Goal: Information Seeking & Learning: Learn about a topic

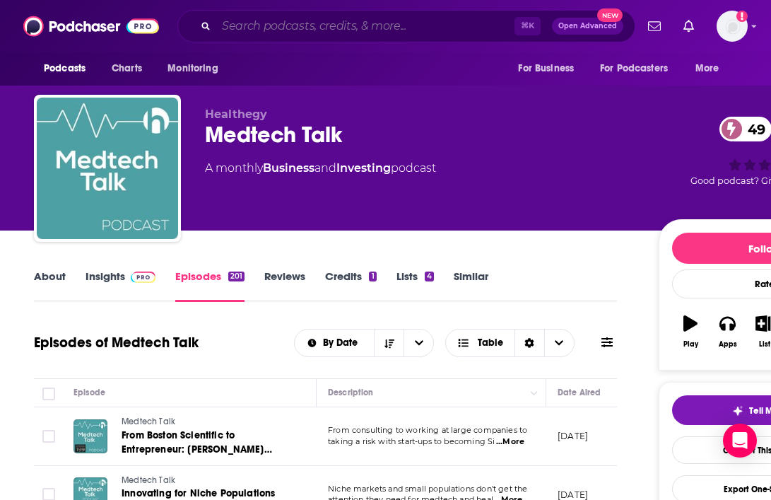
click at [274, 25] on input "Search podcasts, credits, & more..." at bounding box center [365, 26] width 298 height 23
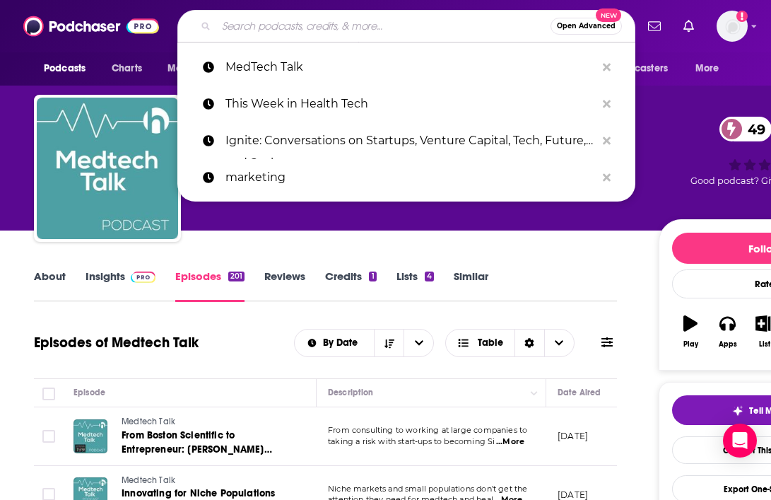
paste input "The Health Tech Podcast"
type input "The Health Tech Podcast"
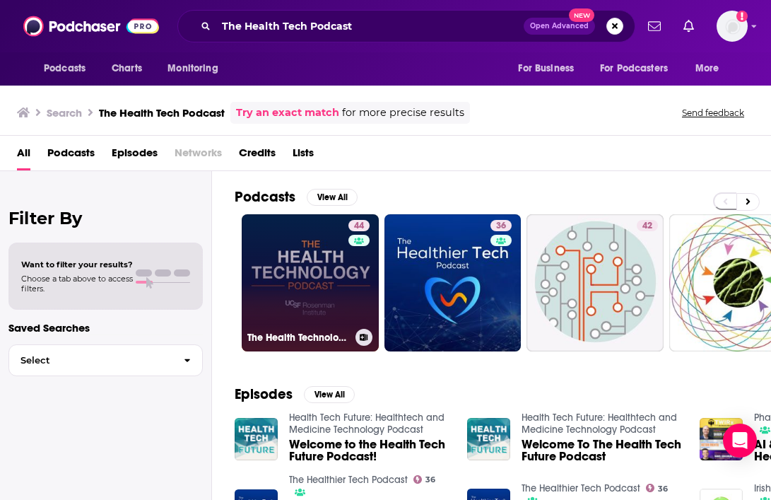
click at [293, 283] on link "44 The Health Technology Podcast" at bounding box center [310, 282] width 137 height 137
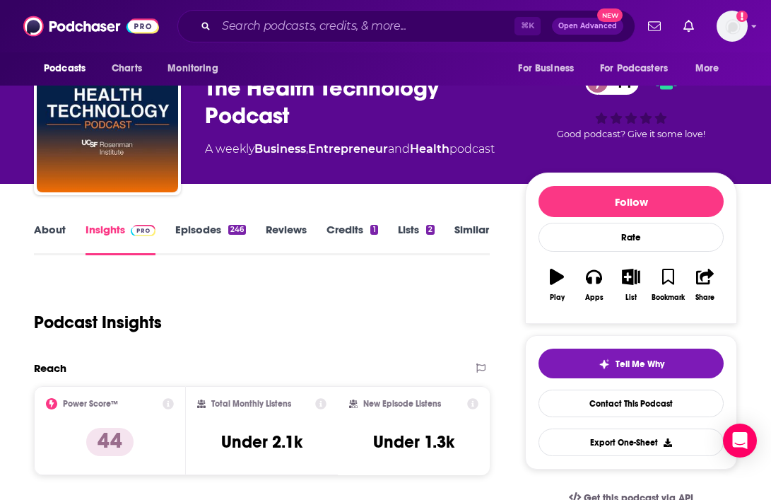
scroll to position [47, 0]
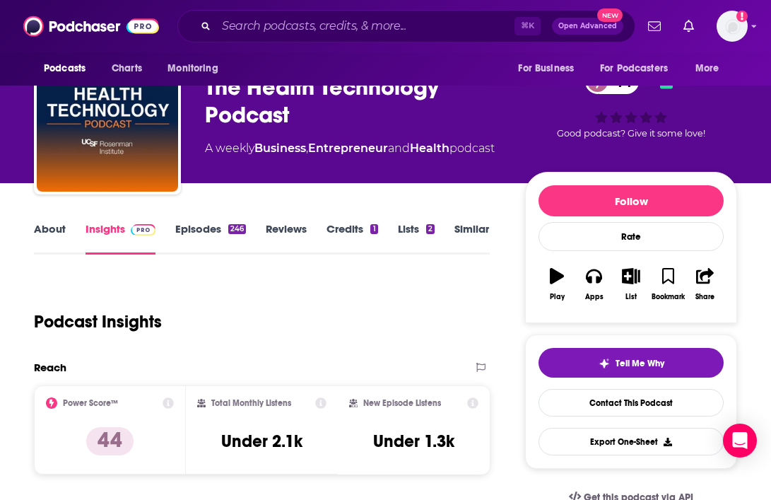
click at [50, 220] on div "About Insights Episodes 246 Reviews Credits 1 Lists 2 Similar" at bounding box center [262, 237] width 456 height 35
click at [54, 233] on link "About" at bounding box center [50, 238] width 32 height 33
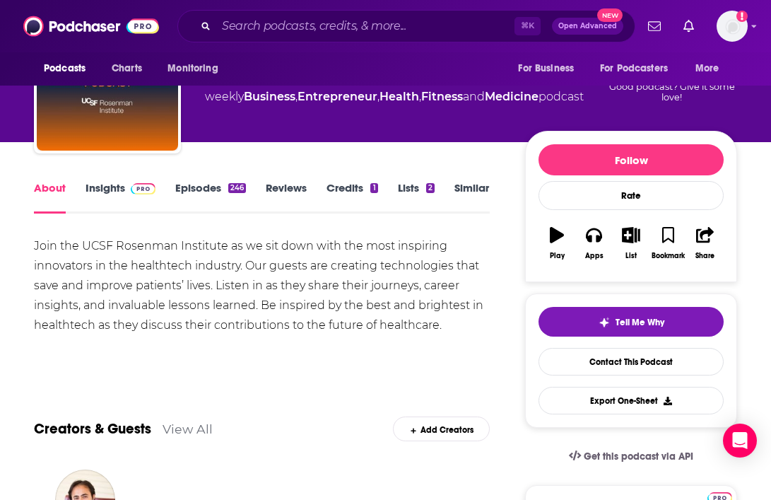
scroll to position [93, 0]
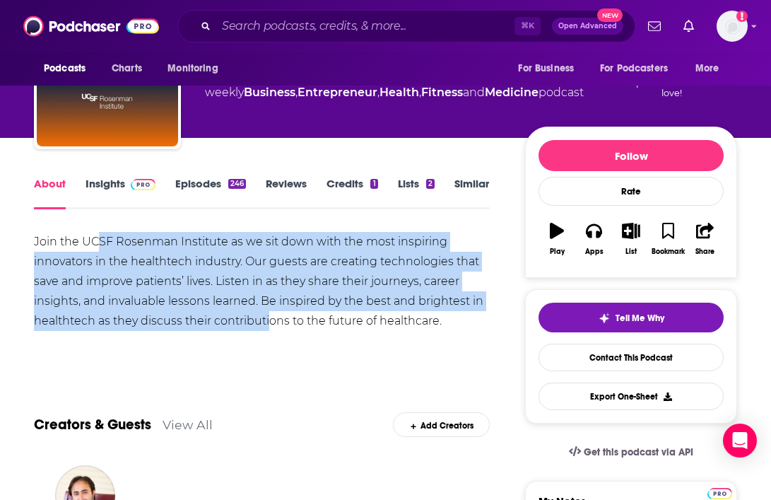
drag, startPoint x: 99, startPoint y: 249, endPoint x: 271, endPoint y: 325, distance: 187.9
click at [271, 326] on div "Join the UCSF Rosenman Institute as we sit down with the most inspiring innovat…" at bounding box center [262, 281] width 456 height 99
click at [271, 325] on div "Join the UCSF Rosenman Institute as we sit down with the most inspiring innovat…" at bounding box center [262, 281] width 456 height 99
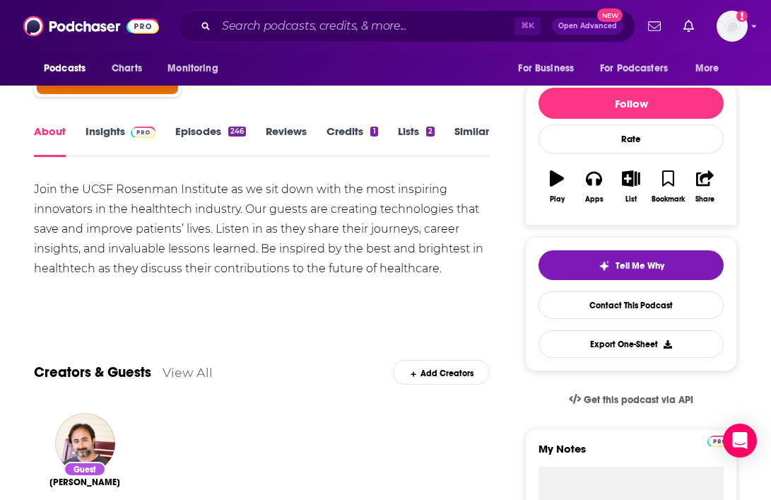
scroll to position [159, 0]
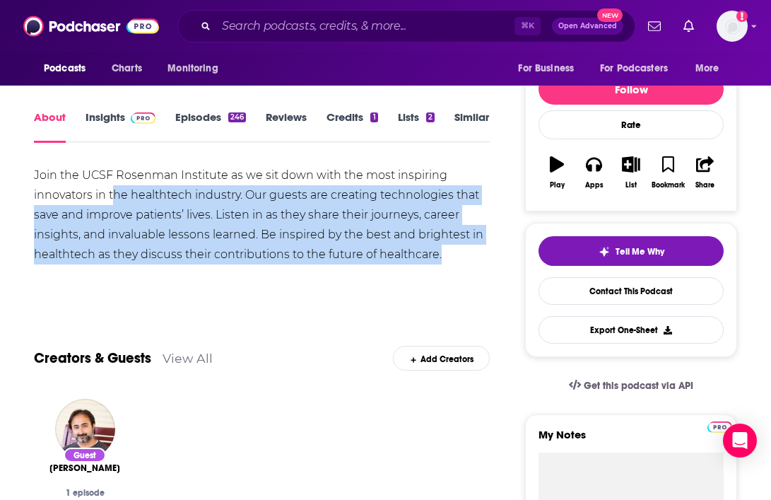
drag, startPoint x: 113, startPoint y: 189, endPoint x: 355, endPoint y: 271, distance: 255.8
click at [348, 271] on div "Join the UCSF Rosenman Institute as we sit down with the most inspiring innovat…" at bounding box center [262, 229] width 456 height 129
click at [355, 271] on div "Show More" at bounding box center [262, 283] width 456 height 24
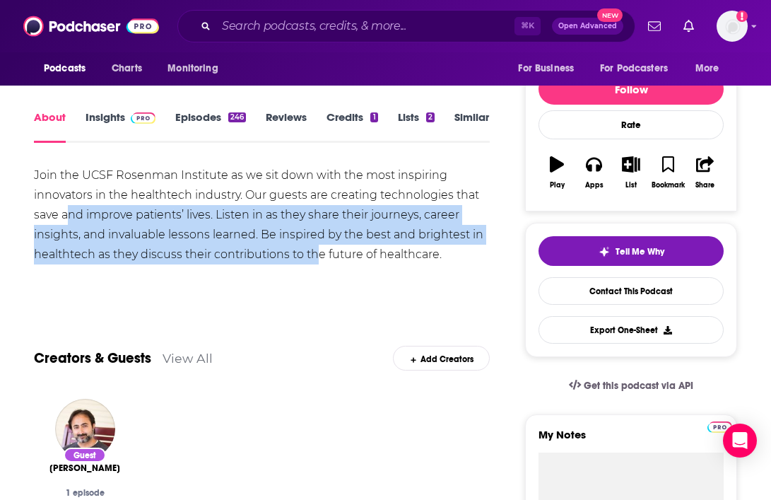
drag, startPoint x: 68, startPoint y: 215, endPoint x: 331, endPoint y: 251, distance: 265.3
click at [331, 252] on div "Join the UCSF Rosenman Institute as we sit down with the most inspiring innovat…" at bounding box center [262, 214] width 456 height 99
click at [331, 251] on div "Join the UCSF Rosenman Institute as we sit down with the most inspiring innovat…" at bounding box center [262, 214] width 456 height 99
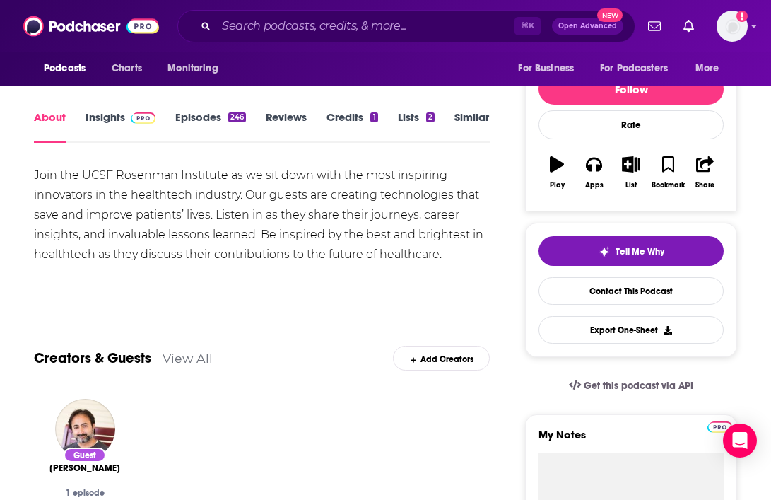
click at [205, 116] on link "Episodes 246" at bounding box center [210, 126] width 71 height 33
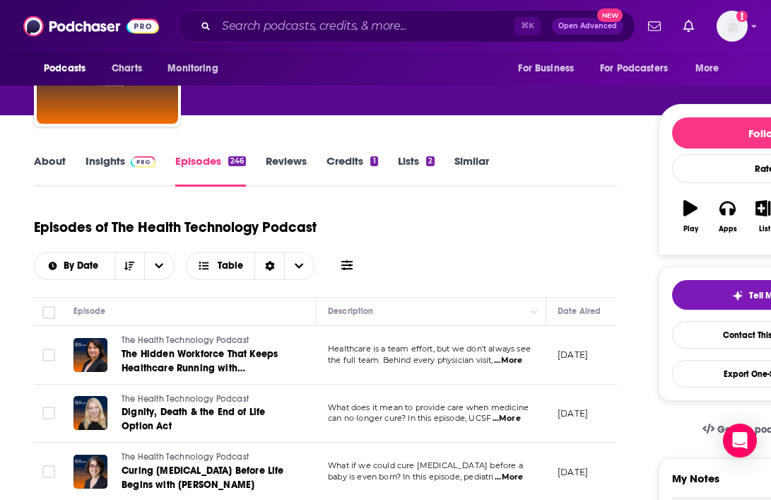
scroll to position [88, 0]
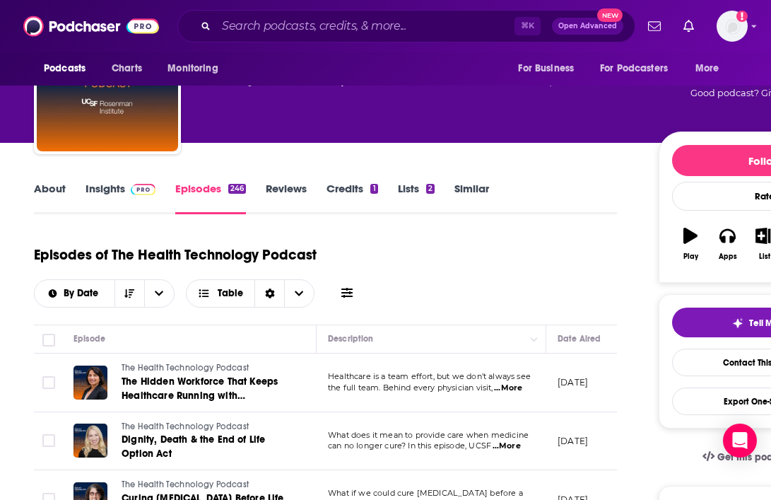
click at [133, 187] on img at bounding box center [143, 189] width 25 height 11
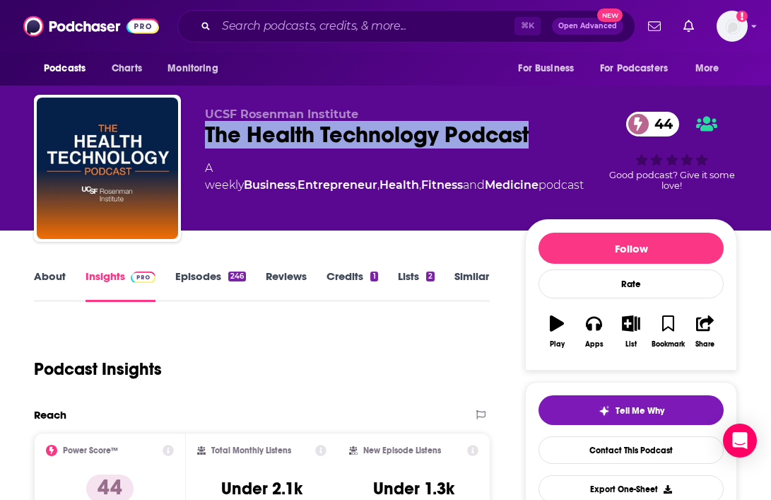
drag, startPoint x: 293, startPoint y: 159, endPoint x: 201, endPoint y: 124, distance: 98.2
click at [201, 124] on div "UCSF Rosenman Institute The Health Technology Podcast 44 A weekly Business , En…" at bounding box center [385, 171] width 703 height 153
